Goal: Task Accomplishment & Management: Manage account settings

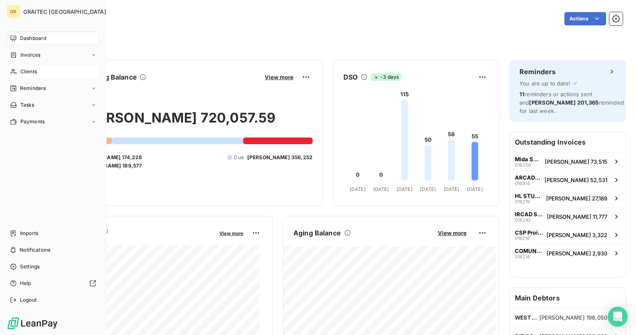
click at [32, 70] on span "Clients" at bounding box center [28, 71] width 17 height 7
click at [32, 90] on span "Reminders" at bounding box center [33, 88] width 26 height 7
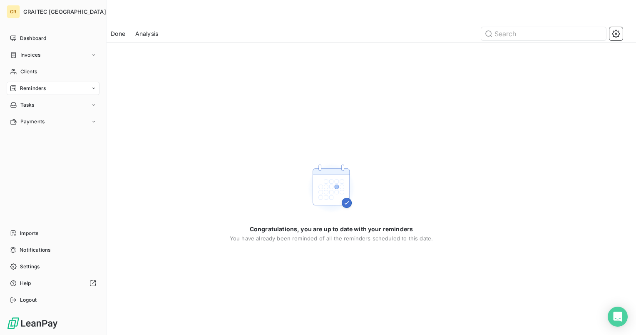
click at [30, 90] on span "Reminders" at bounding box center [33, 88] width 26 height 7
click at [30, 137] on span "Done" at bounding box center [26, 137] width 13 height 7
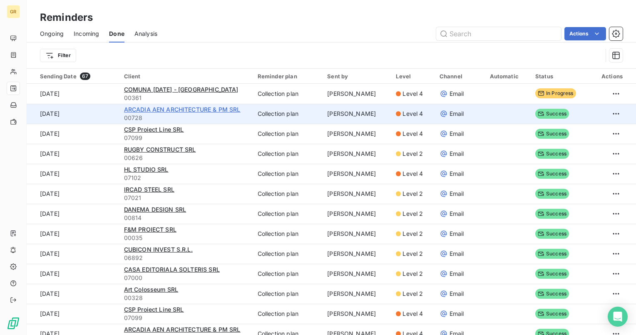
click at [165, 109] on span "ARCADIA AEN ARCHITECTURE & PM SRL" at bounding box center [182, 109] width 117 height 7
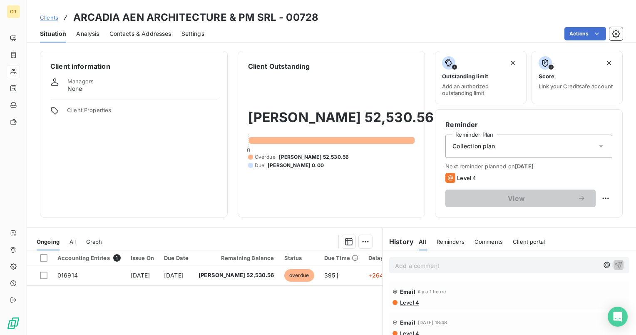
click at [117, 35] on span "Contacts & Addresses" at bounding box center [141, 34] width 62 height 8
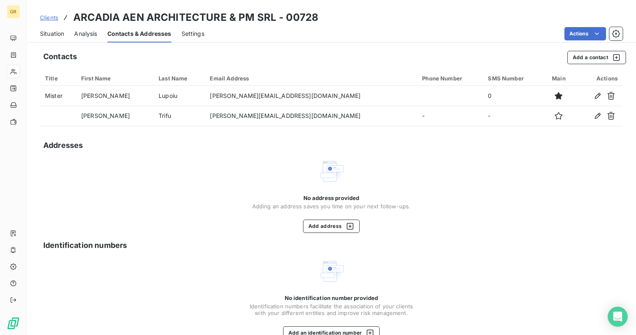
click at [50, 31] on span "Situation" at bounding box center [52, 34] width 24 height 8
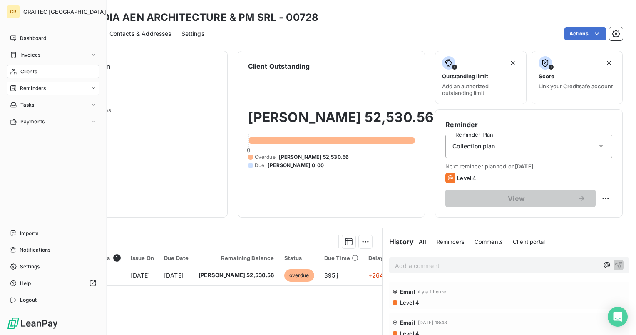
click at [30, 88] on span "Reminders" at bounding box center [33, 88] width 26 height 7
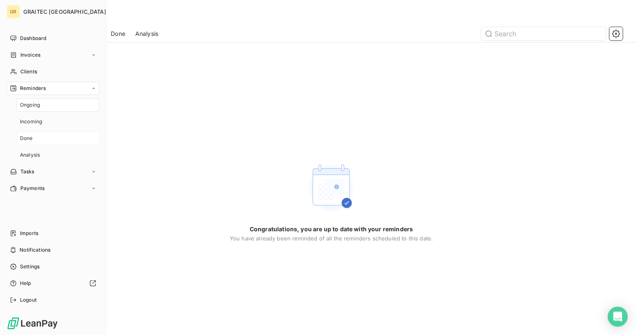
click at [30, 137] on span "Done" at bounding box center [26, 137] width 13 height 7
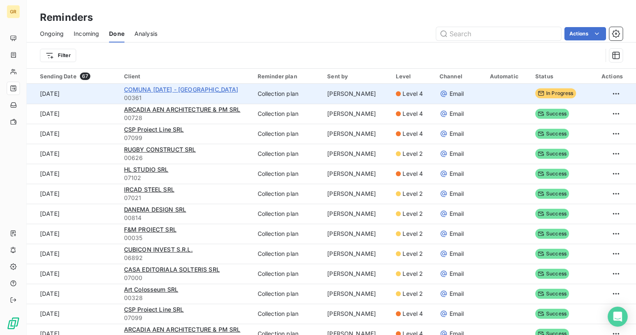
click at [202, 89] on span "COMUNA [DATE] - [GEOGRAPHIC_DATA]" at bounding box center [181, 89] width 115 height 7
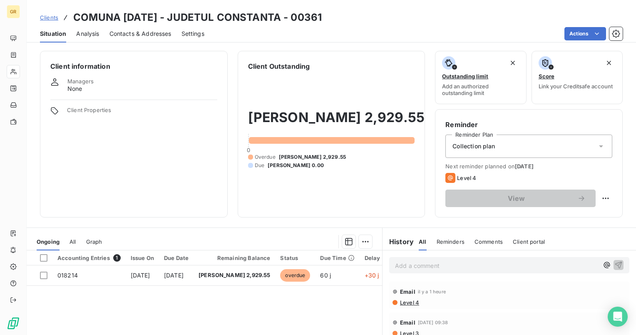
click at [140, 33] on span "Contacts & Addresses" at bounding box center [141, 34] width 62 height 8
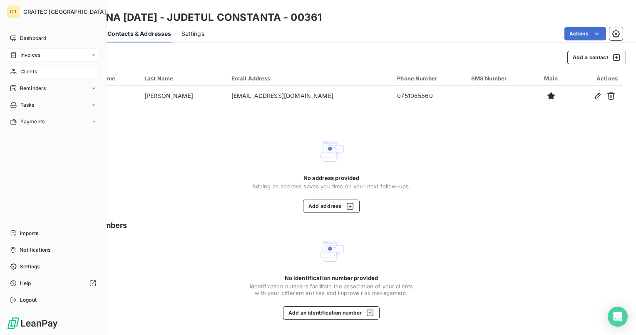
click at [30, 55] on span "Invoices" at bounding box center [30, 54] width 20 height 7
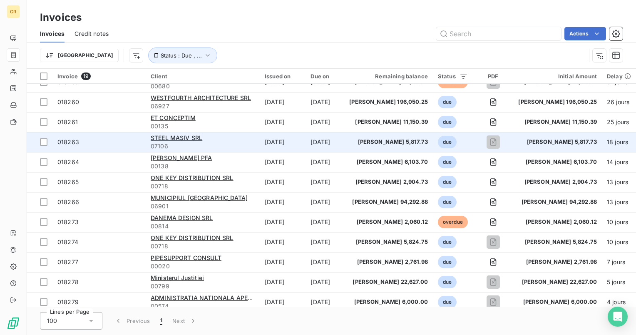
scroll to position [160, 0]
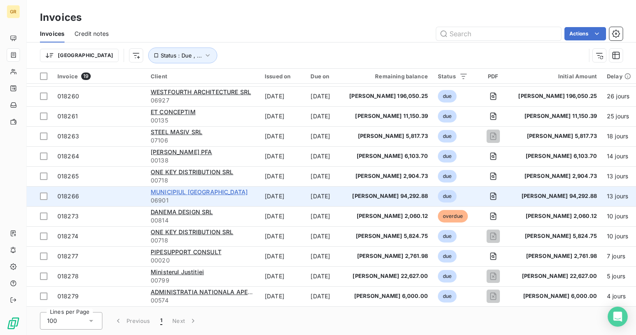
click at [207, 188] on span "MUNICIPIUL [GEOGRAPHIC_DATA]" at bounding box center [199, 191] width 97 height 7
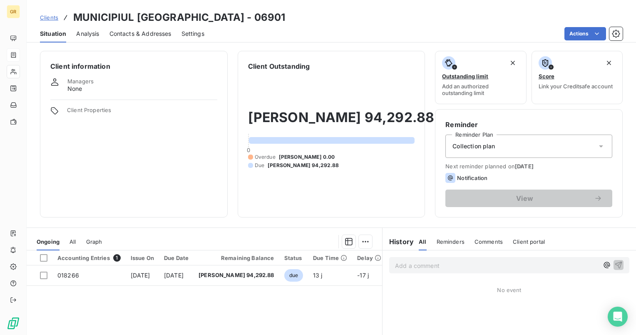
click at [128, 32] on span "Contacts & Addresses" at bounding box center [141, 34] width 62 height 8
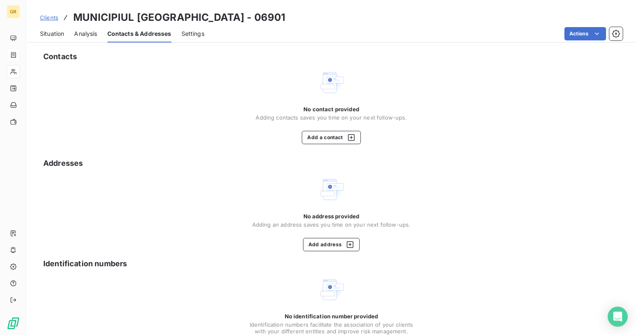
click at [87, 35] on span "Analysis" at bounding box center [85, 34] width 23 height 8
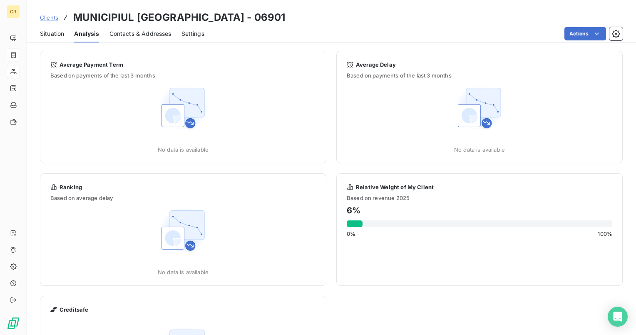
click at [49, 33] on span "Situation" at bounding box center [52, 34] width 24 height 8
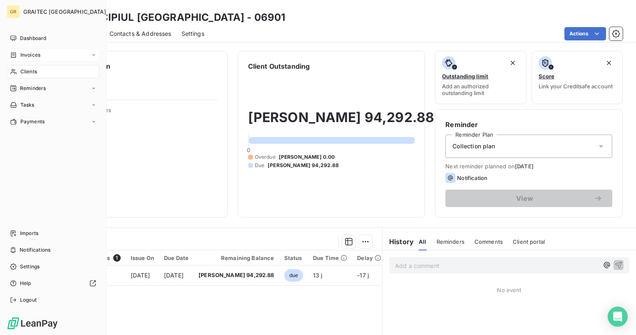
click at [27, 57] on span "Invoices" at bounding box center [30, 54] width 20 height 7
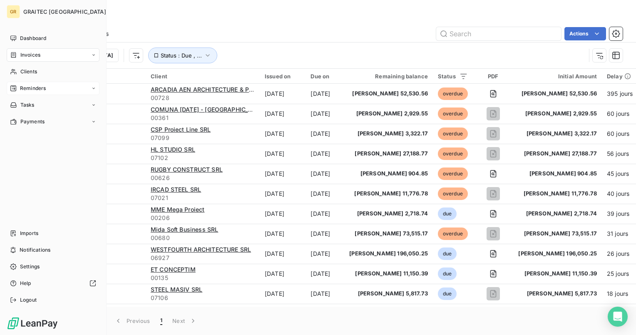
click at [35, 90] on span "Reminders" at bounding box center [33, 88] width 26 height 7
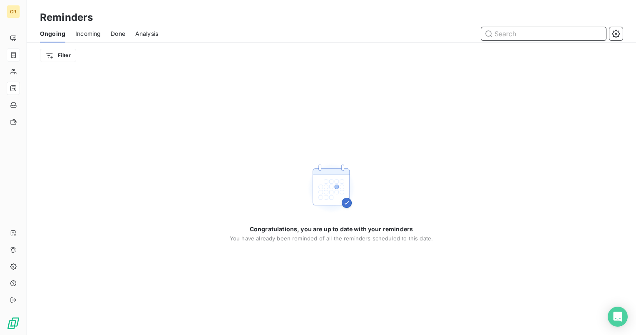
click at [90, 34] on span "Incoming" at bounding box center [87, 34] width 25 height 8
